Goal: Task Accomplishment & Management: Use online tool/utility

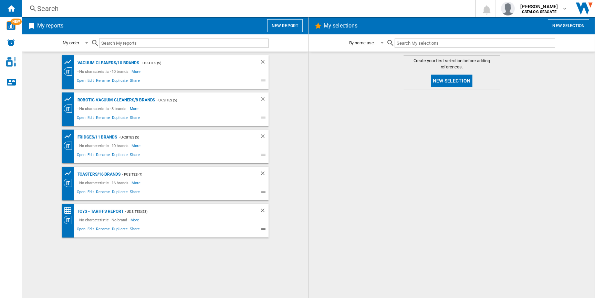
click at [284, 26] on button "New report" at bounding box center [284, 25] width 35 height 13
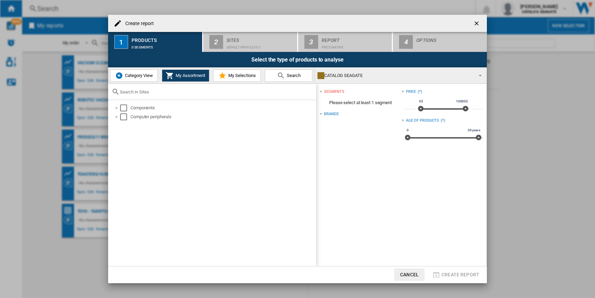
click at [128, 74] on span "Category View" at bounding box center [138, 75] width 30 height 5
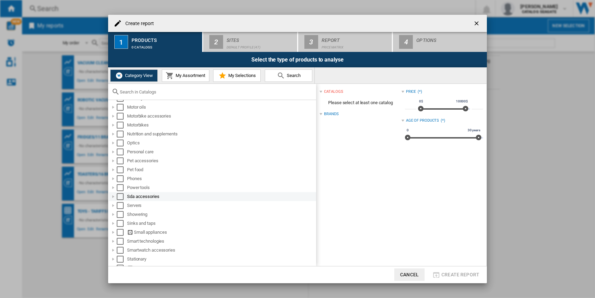
scroll to position [414, 0]
click at [114, 232] on div at bounding box center [113, 231] width 7 height 7
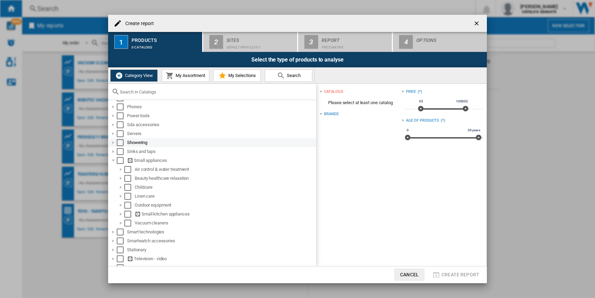
scroll to position [485, 0]
click at [122, 214] on div at bounding box center [120, 214] width 7 height 7
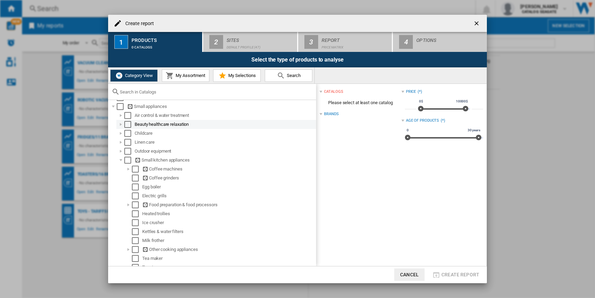
scroll to position [554, 0]
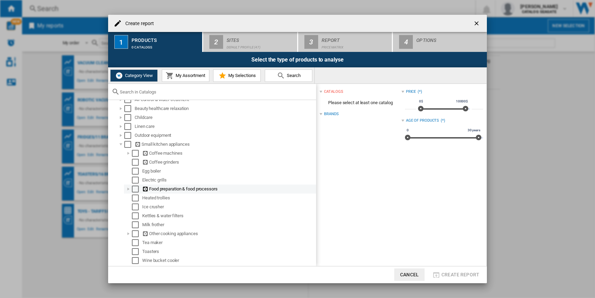
click at [132, 190] on div "Select" at bounding box center [135, 189] width 7 height 7
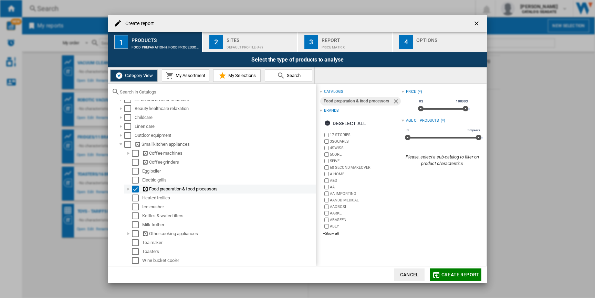
click at [130, 190] on div at bounding box center [128, 189] width 7 height 7
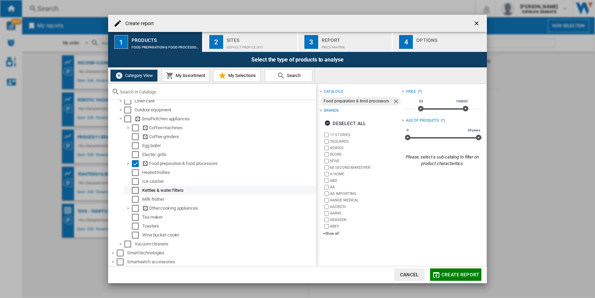
scroll to position [582, 0]
click at [330, 235] on div "+Show all" at bounding box center [362, 233] width 78 height 5
click at [348, 124] on div "Deselect all" at bounding box center [345, 123] width 42 height 12
click at [335, 234] on div "+Show all" at bounding box center [362, 233] width 78 height 5
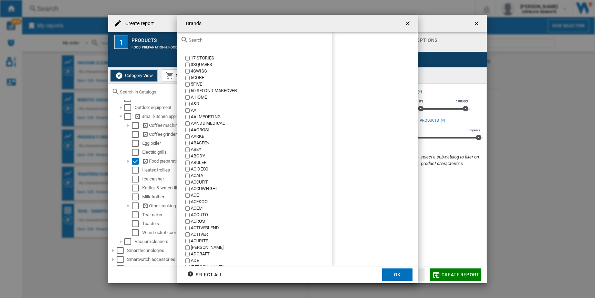
click at [249, 43] on div "{{::title}} OK ..." at bounding box center [254, 40] width 155 height 16
click at [247, 40] on input "{{::title}} OK ..." at bounding box center [259, 40] width 140 height 5
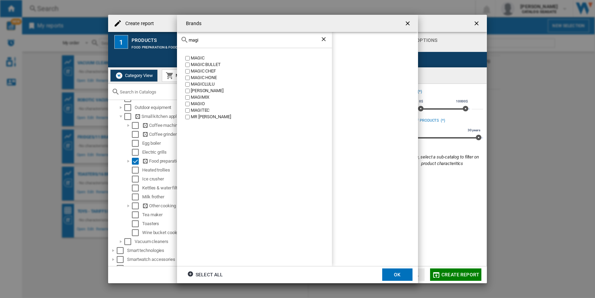
type input "magi"
click at [398, 271] on button "OK" at bounding box center [397, 275] width 30 height 12
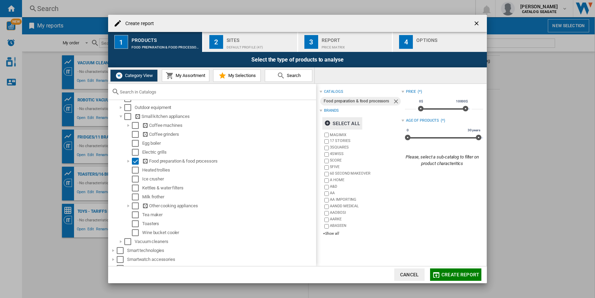
click at [248, 49] on div "Default profile (47)" at bounding box center [260, 45] width 68 height 7
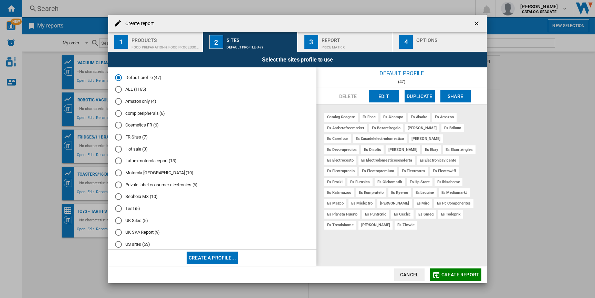
scroll to position [12, 0]
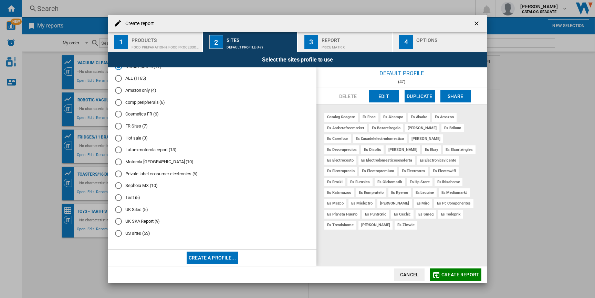
click at [136, 211] on md-radio-button "UK Sites (5)" at bounding box center [212, 209] width 194 height 7
click at [384, 99] on button "Edit" at bounding box center [384, 96] width 30 height 12
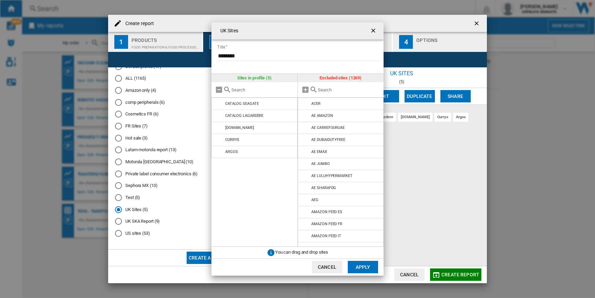
click at [371, 29] on ng-md-icon "getI18NText('BUTTONS.CLOSE_DIALOG')" at bounding box center [374, 31] width 8 height 8
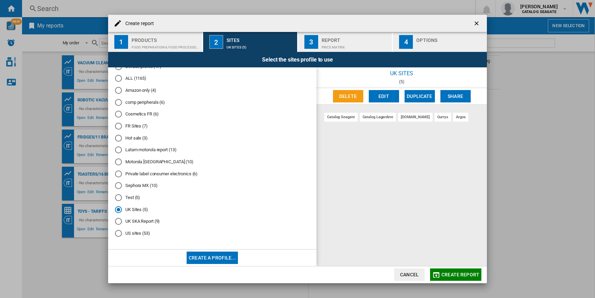
click at [119, 223] on div "UK SKA Report (9)" at bounding box center [118, 221] width 7 height 7
click at [382, 95] on button "Edit" at bounding box center [384, 96] width 30 height 12
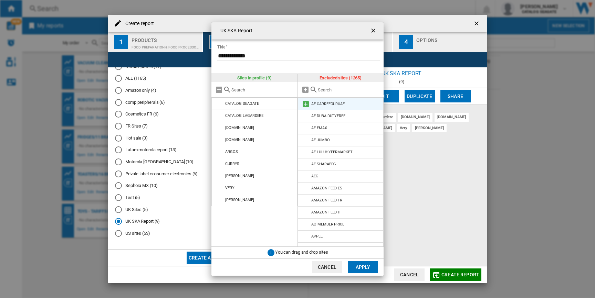
scroll to position [23, 0]
click at [320, 92] on input "{{::title}} {{::getI18NText('BUTTONS.CANCEL')}} ..." at bounding box center [349, 89] width 63 height 5
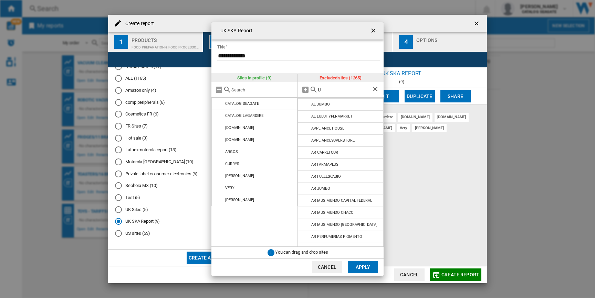
type input "UK"
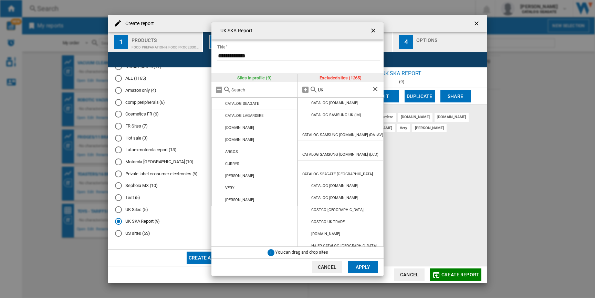
scroll to position [177, 0]
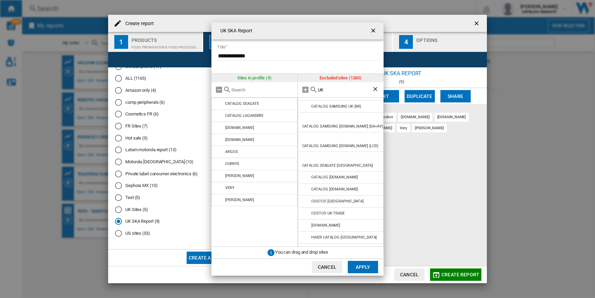
click at [335, 272] on button "Cancel" at bounding box center [327, 267] width 30 height 12
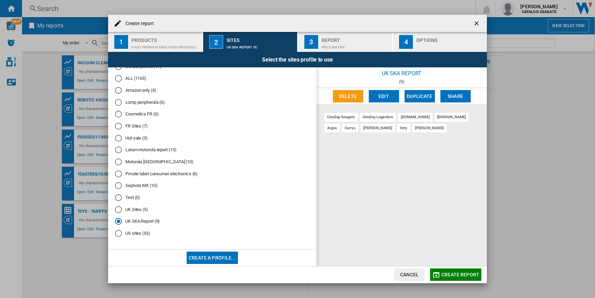
click at [448, 274] on span "Create report" at bounding box center [460, 275] width 38 height 6
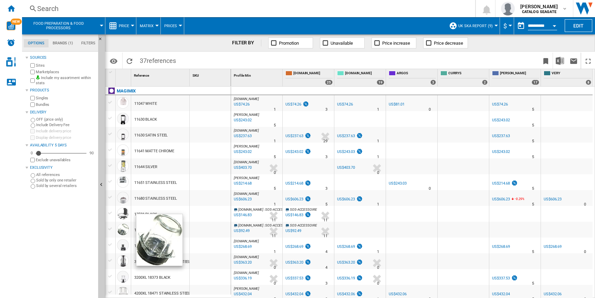
click at [122, 231] on div at bounding box center [123, 230] width 12 height 12
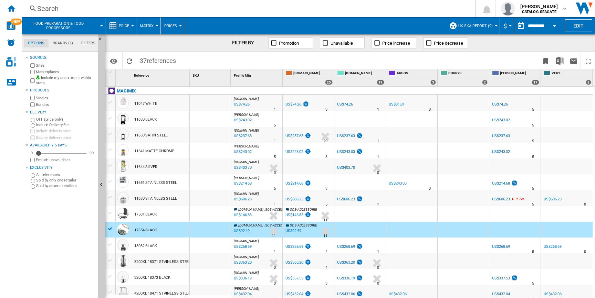
click at [108, 229] on div at bounding box center [110, 229] width 7 height 6
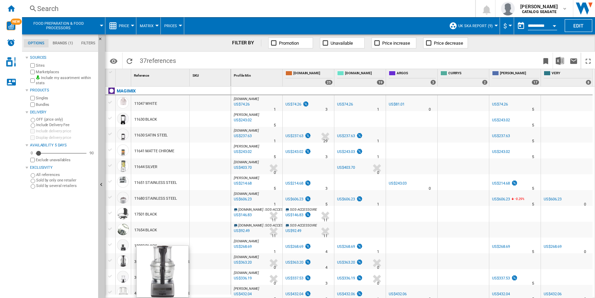
click at [124, 259] on div at bounding box center [123, 261] width 12 height 12
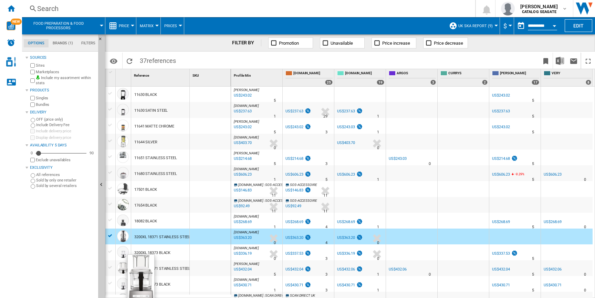
click at [122, 268] on div at bounding box center [123, 268] width 12 height 12
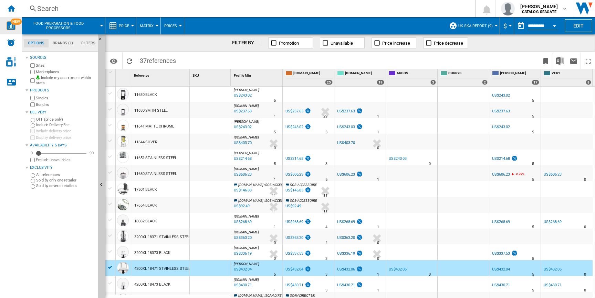
click at [9, 20] on div "NEW" at bounding box center [11, 25] width 22 height 17
click at [109, 268] on div at bounding box center [110, 268] width 7 height 6
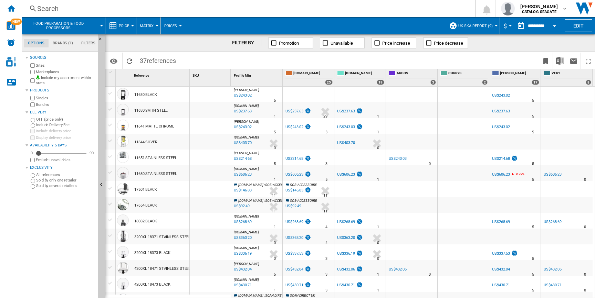
click at [506, 27] on span "$" at bounding box center [504, 25] width 3 height 7
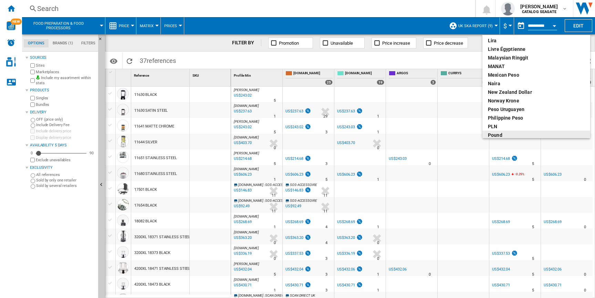
scroll to position [192, 0]
click at [499, 133] on div "pound" at bounding box center [536, 134] width 97 height 7
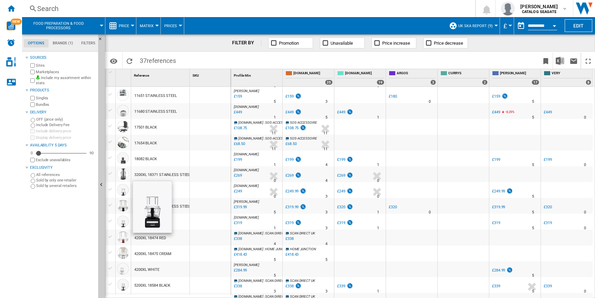
scroll to position [89, 0]
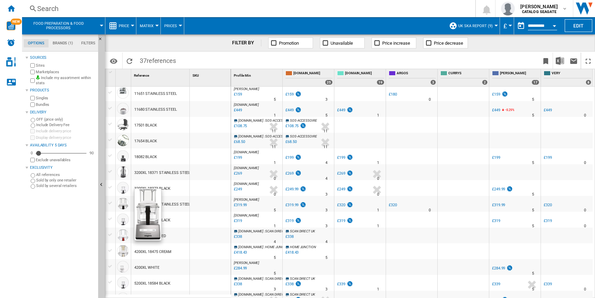
click at [123, 205] on div at bounding box center [123, 204] width 12 height 12
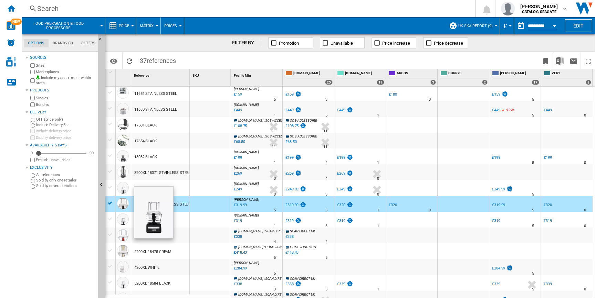
click at [119, 186] on div at bounding box center [123, 188] width 12 height 12
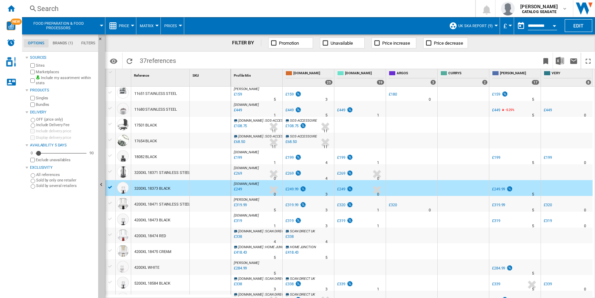
click at [112, 203] on div at bounding box center [110, 203] width 7 height 6
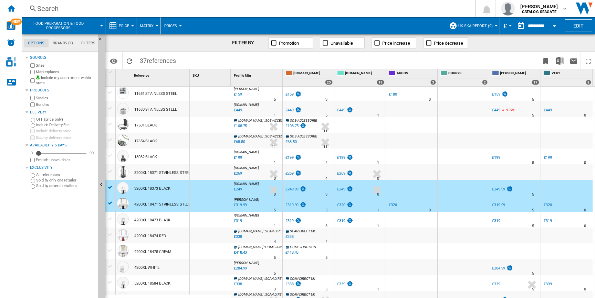
click at [109, 187] on div at bounding box center [110, 187] width 7 height 6
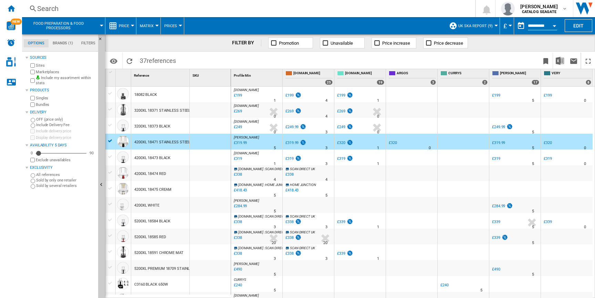
scroll to position [152, 0]
click at [111, 190] on div at bounding box center [110, 188] width 7 height 6
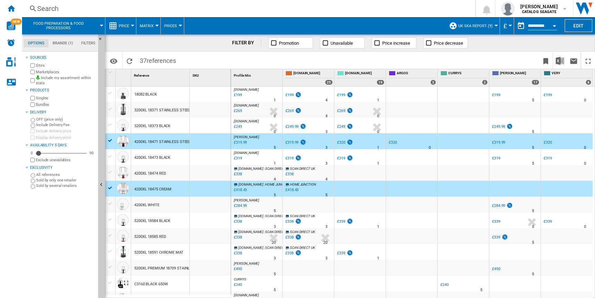
click at [111, 190] on div at bounding box center [110, 188] width 7 height 6
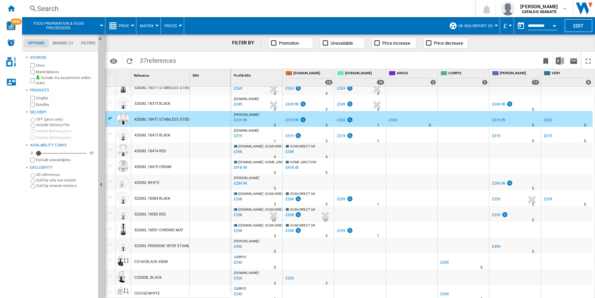
scroll to position [175, 0]
